Goal: Task Accomplishment & Management: Complete application form

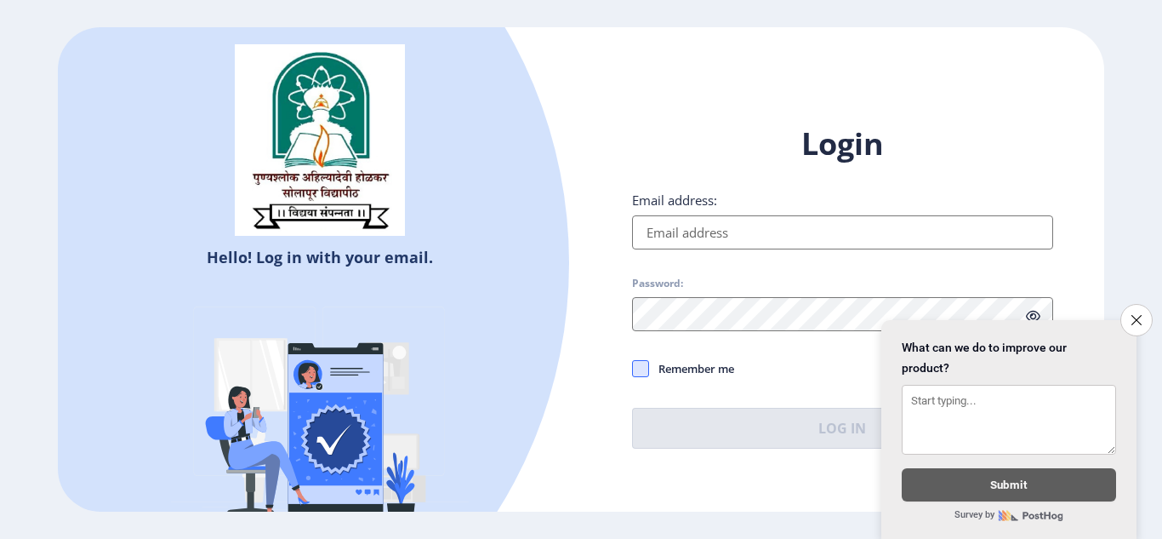
type input "[EMAIL_ADDRESS][DOMAIN_NAME]"
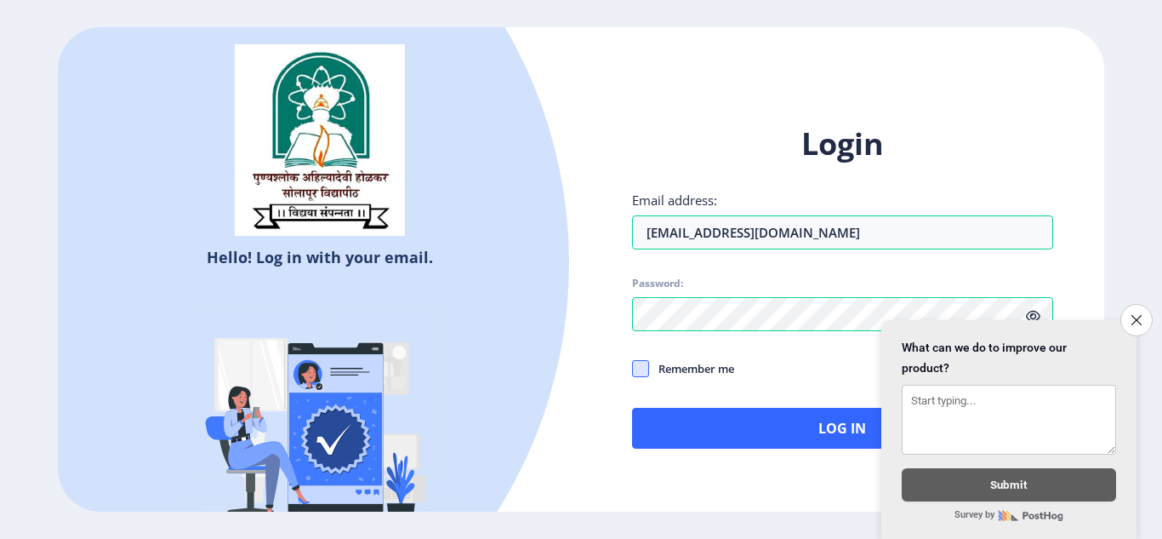
click at [646, 365] on span at bounding box center [640, 368] width 17 height 17
click at [633, 368] on input "Remember me" at bounding box center [632, 368] width 1 height 1
checkbox input "true"
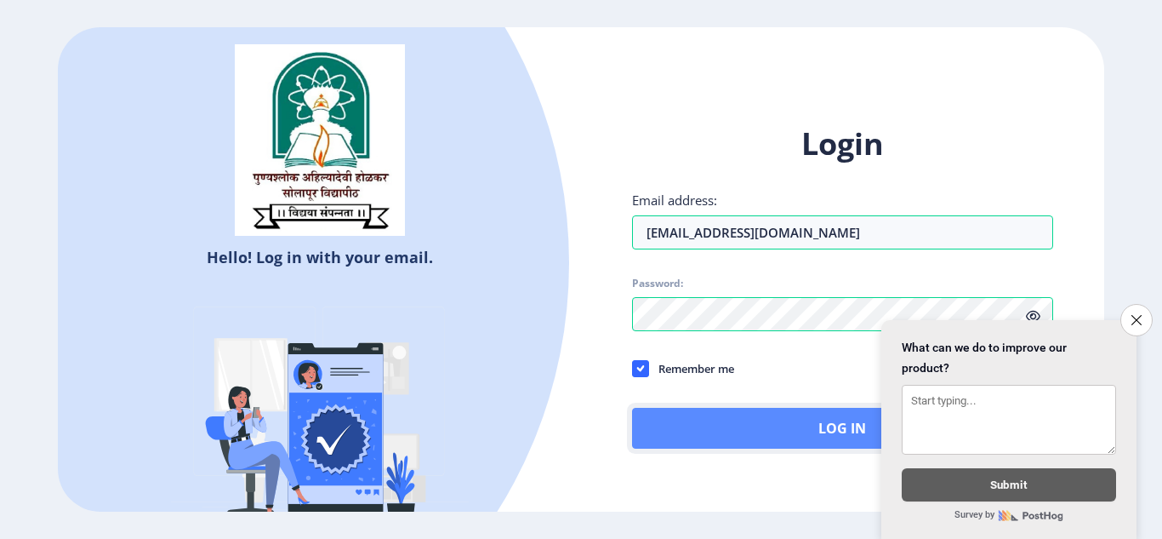
click at [742, 425] on button "Log In" at bounding box center [842, 428] width 421 height 41
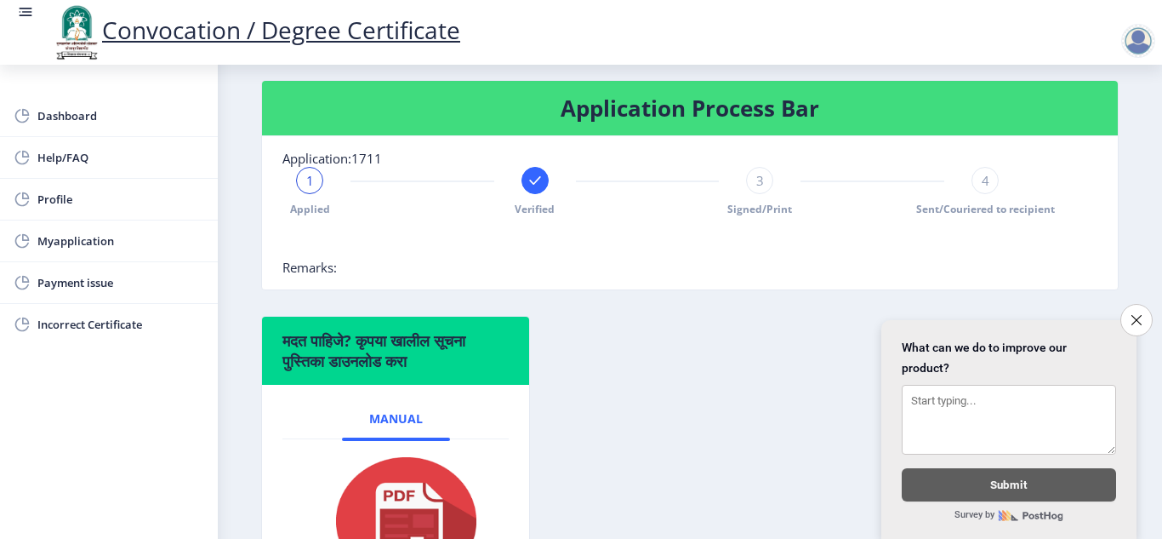
scroll to position [357, 0]
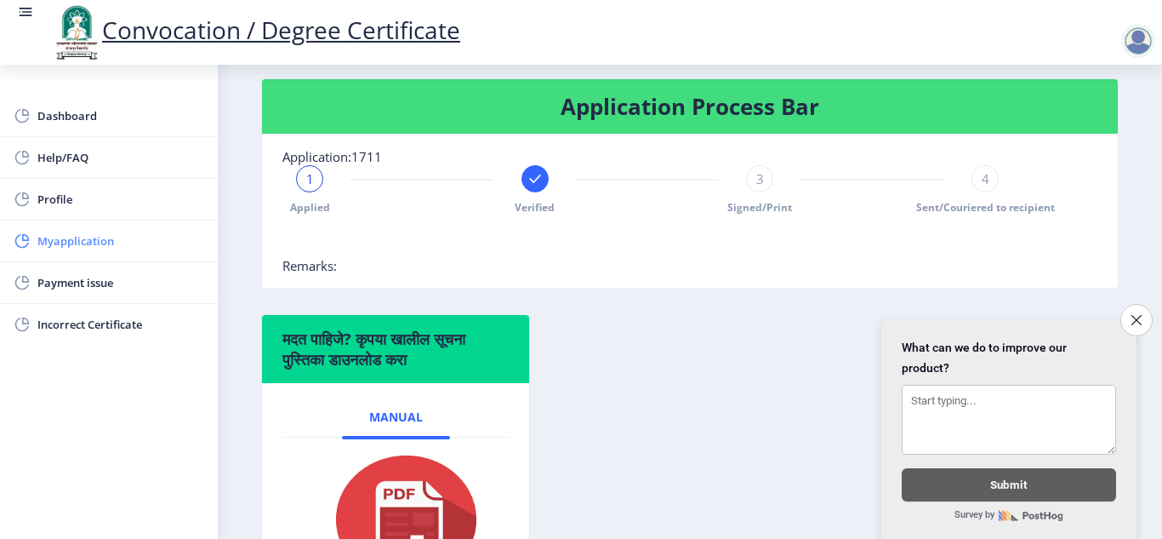
click at [88, 248] on span "Myapplication" at bounding box center [120, 241] width 167 height 20
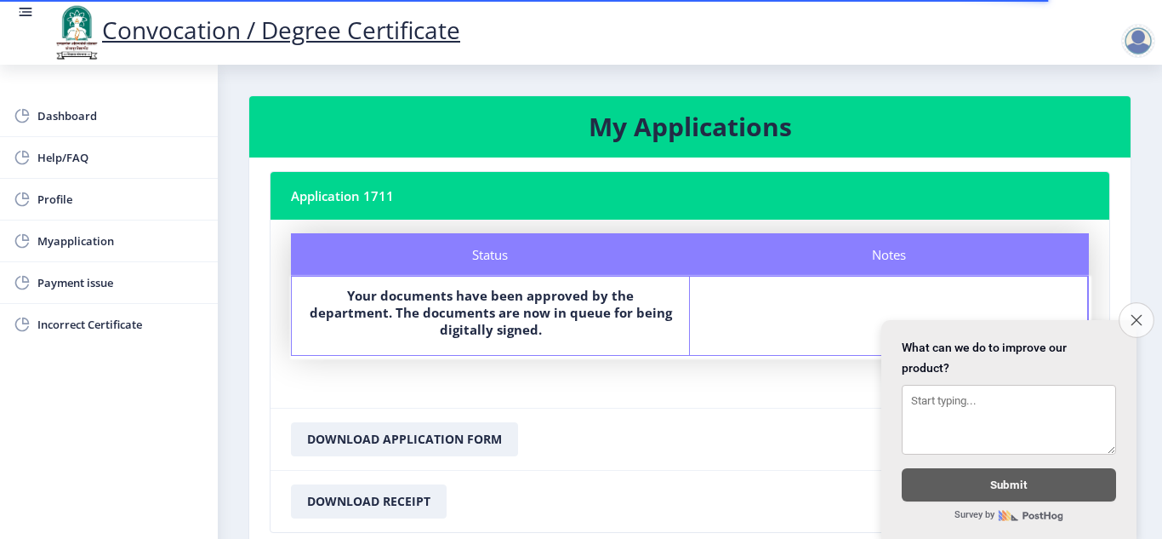
click at [1133, 314] on icon "Close survey" at bounding box center [1136, 319] width 11 height 11
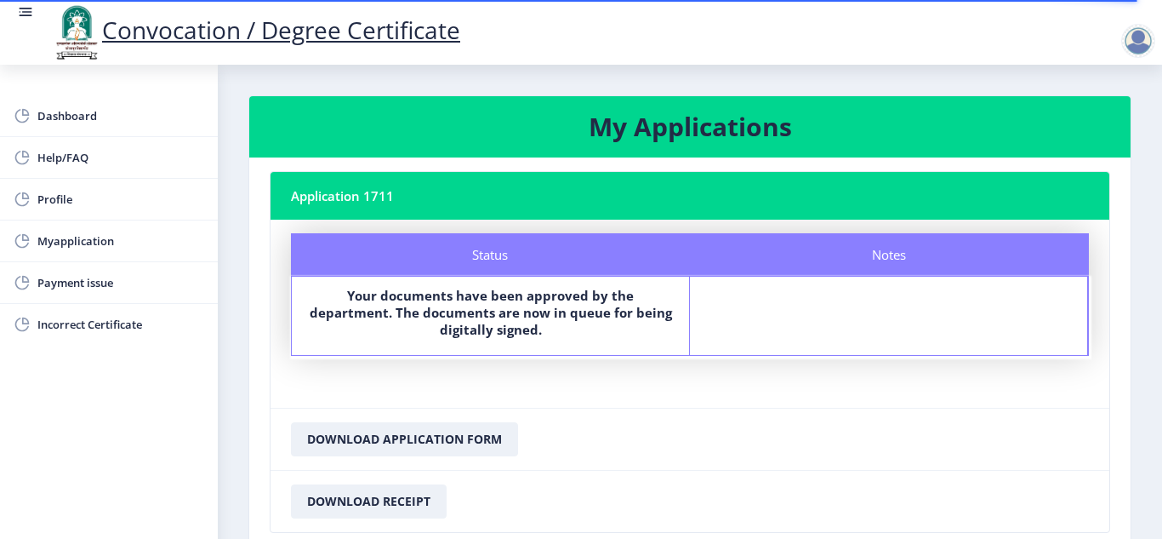
click at [1147, 41] on div at bounding box center [1138, 41] width 34 height 34
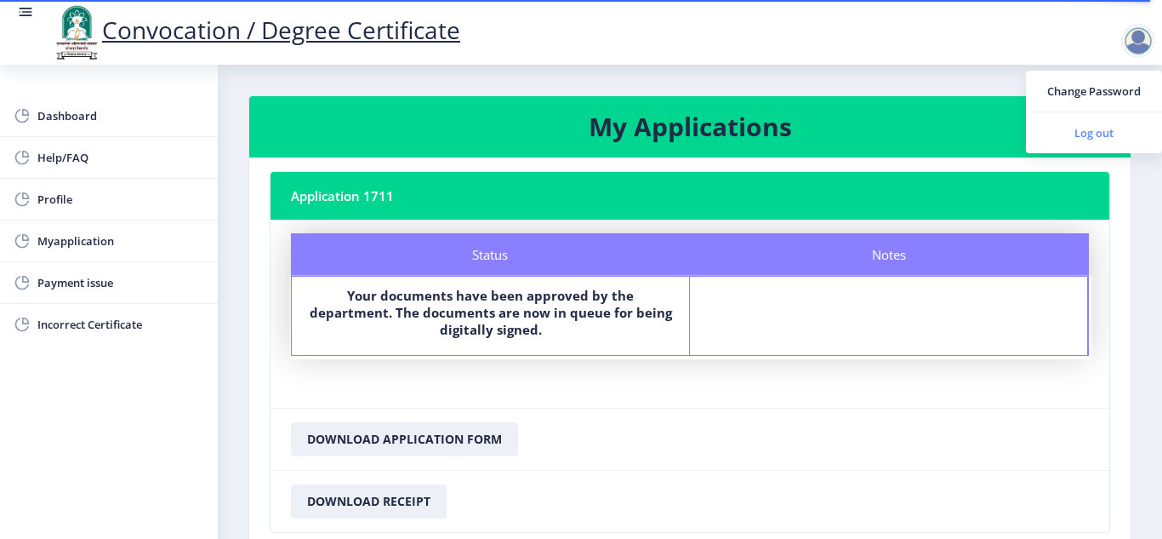
click at [1100, 133] on span "Log out" at bounding box center [1094, 133] width 109 height 20
